Goal: Information Seeking & Learning: Learn about a topic

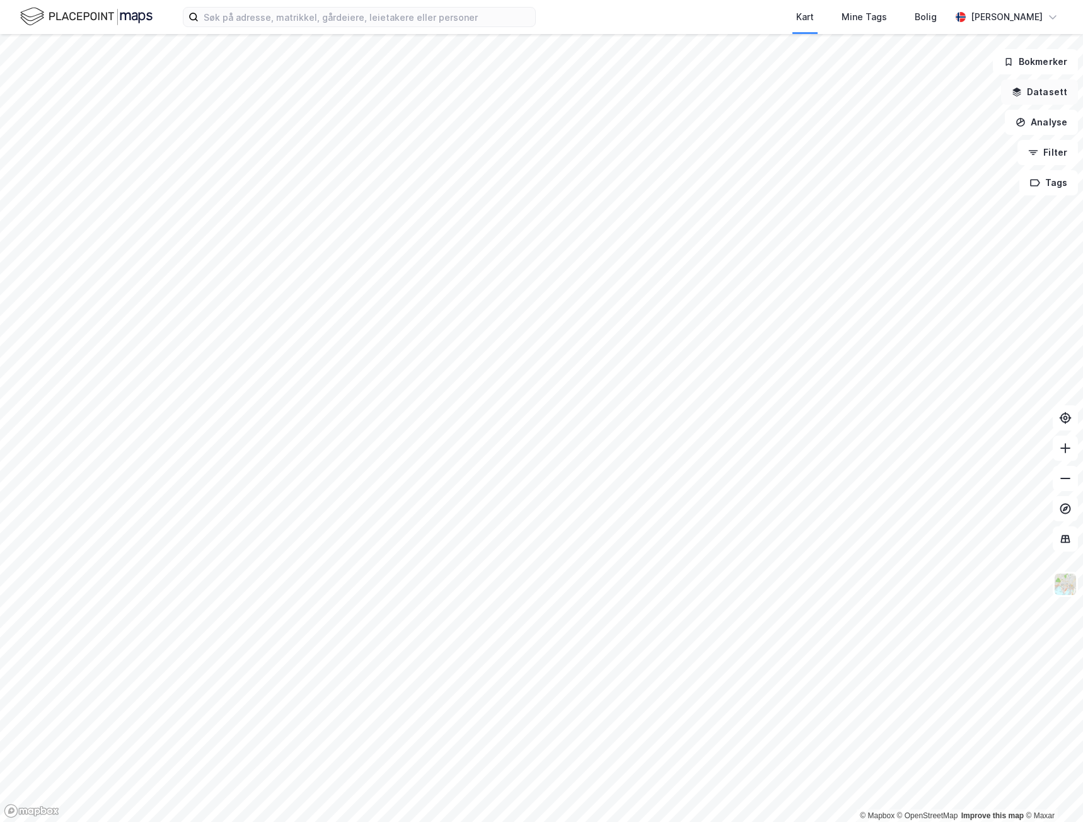
click at [1043, 91] on button "Datasett" at bounding box center [1039, 91] width 77 height 25
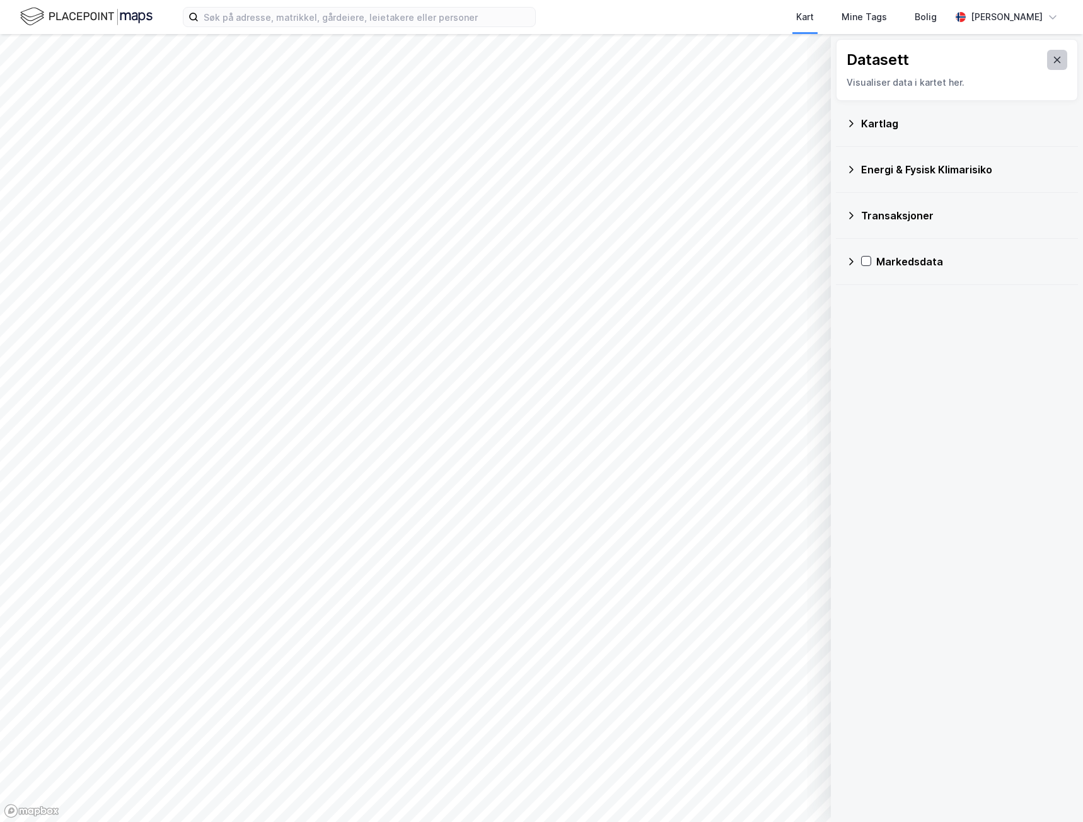
click at [1052, 65] on button at bounding box center [1057, 60] width 20 height 20
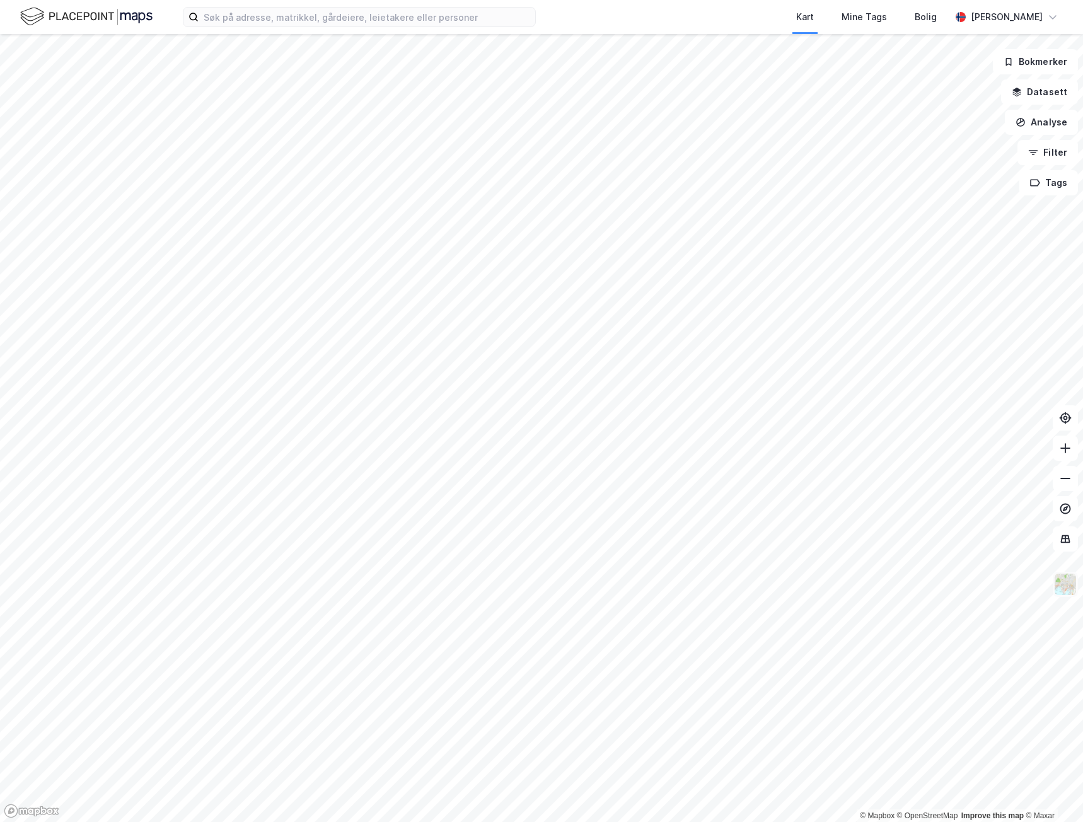
click at [1065, 581] on img at bounding box center [1065, 584] width 24 height 24
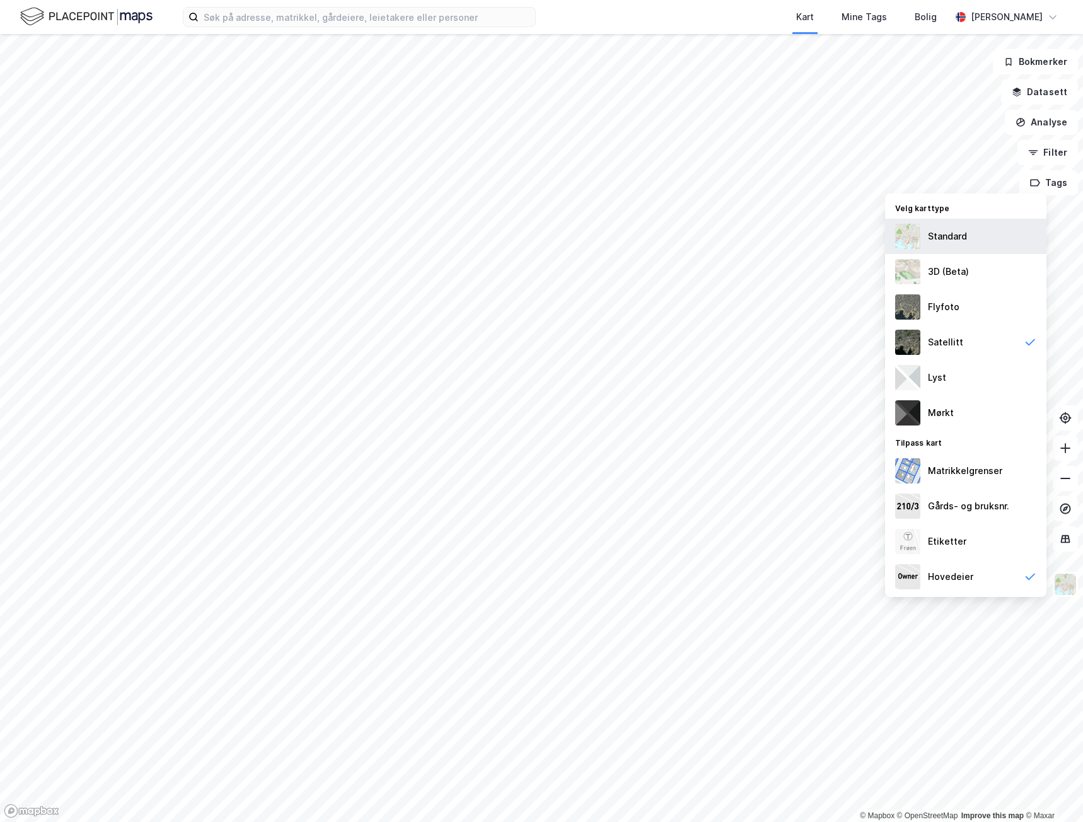
click at [940, 233] on div "Standard" at bounding box center [947, 236] width 39 height 15
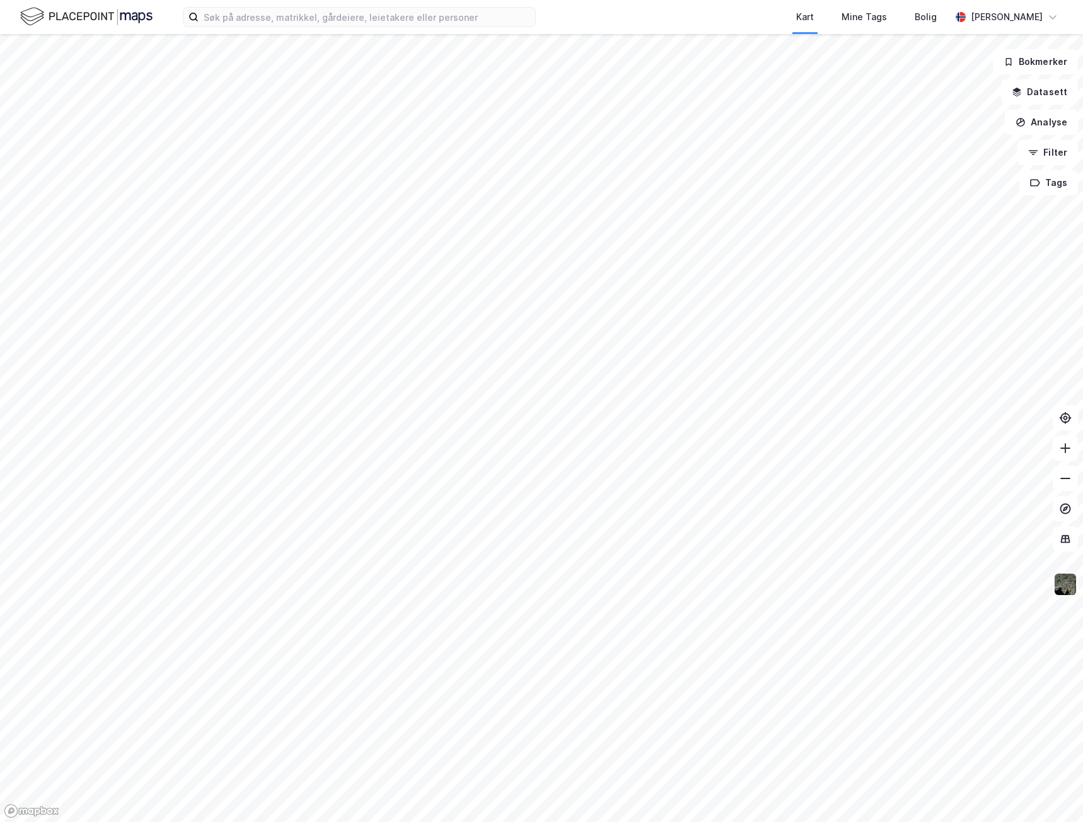
click at [1071, 582] on img at bounding box center [1065, 584] width 24 height 24
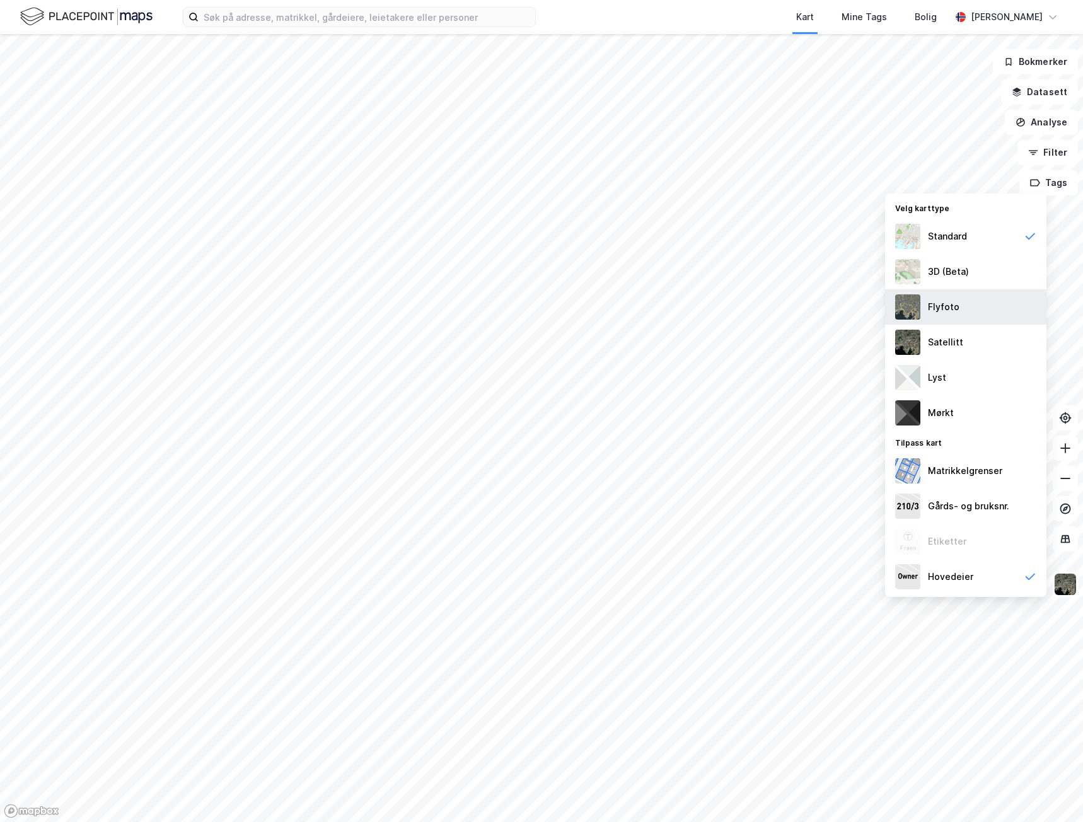
click at [919, 304] on img at bounding box center [907, 306] width 25 height 25
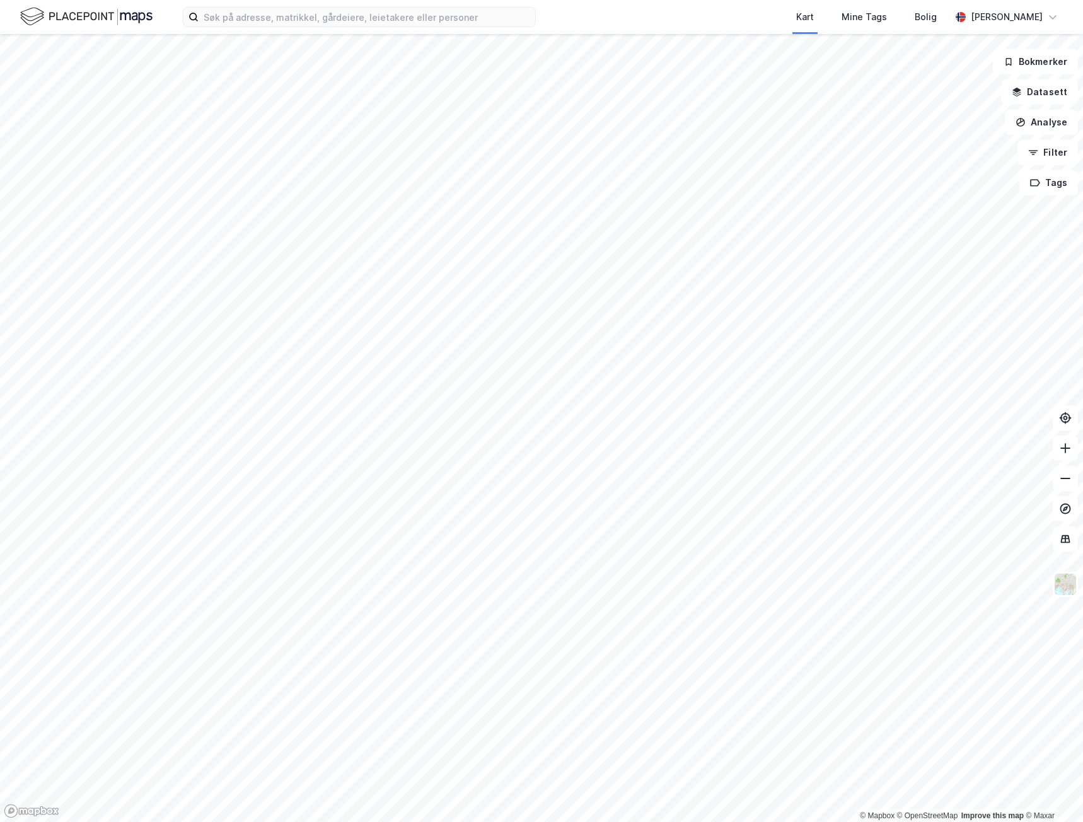
click at [0, 821] on html "Kart Mine Tags [PERSON_NAME] [PERSON_NAME] © Mapbox © OpenStreetMap Improve thi…" at bounding box center [541, 411] width 1083 height 822
